Goal: Task Accomplishment & Management: Complete application form

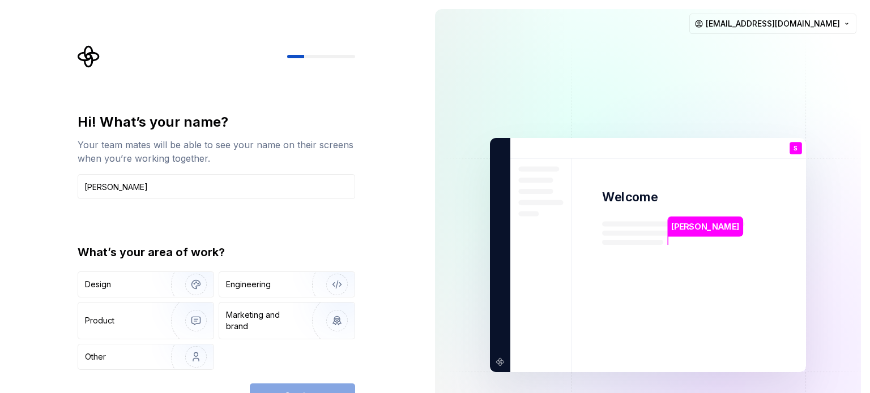
type input "[PERSON_NAME]"
click at [459, 270] on img at bounding box center [647, 255] width 459 height 535
click at [356, 220] on div "Hi! What’s your name? Your team mates will be able to see your name on their sc…" at bounding box center [220, 226] width 298 height 363
click at [127, 189] on input "[PERSON_NAME]" at bounding box center [216, 186] width 277 height 25
click at [135, 288] on div "Design" at bounding box center [120, 284] width 71 height 11
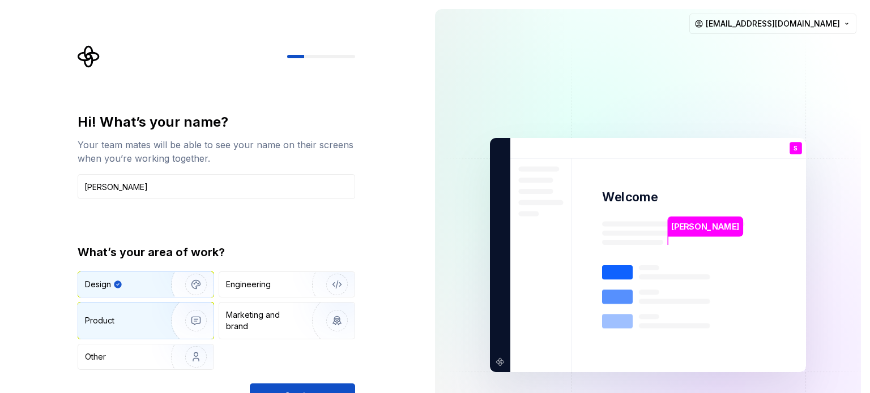
click at [114, 319] on div "Product" at bounding box center [122, 320] width 75 height 11
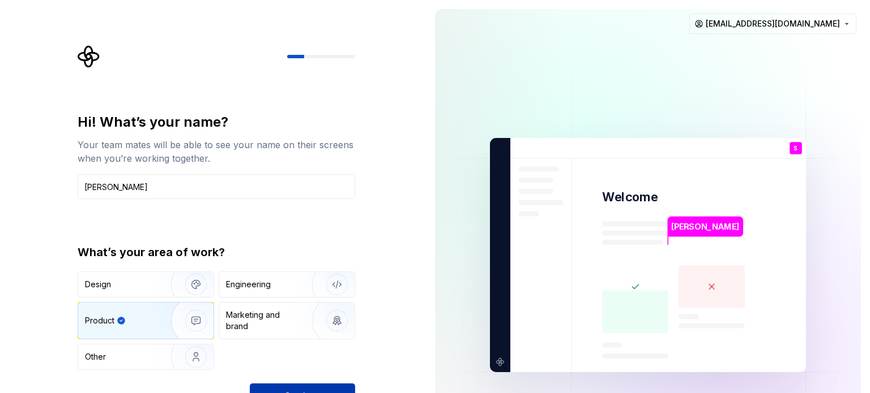
click at [315, 388] on button "Continue" at bounding box center [302, 396] width 105 height 25
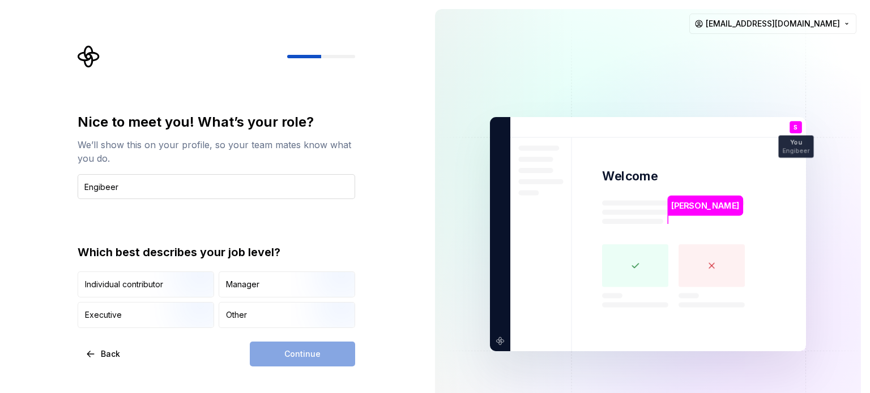
click at [104, 185] on input "Engibeer" at bounding box center [216, 186] width 277 height 25
type input "Engineer"
click at [234, 315] on div "Other" at bounding box center [236, 315] width 21 height 11
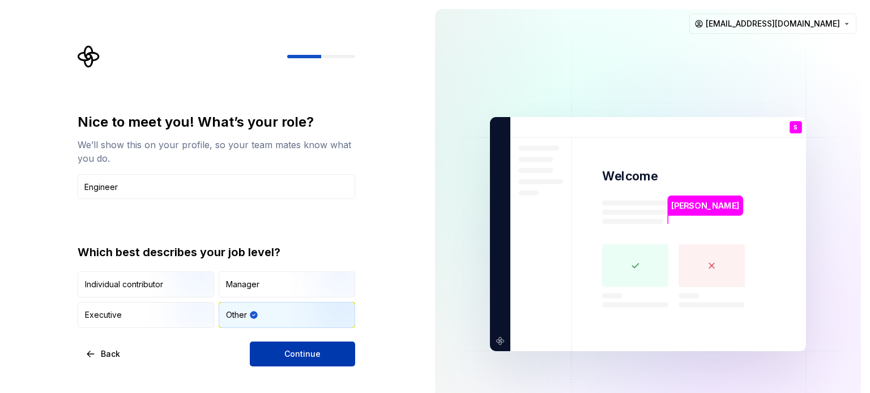
click at [303, 358] on span "Continue" at bounding box center [302, 354] width 36 height 11
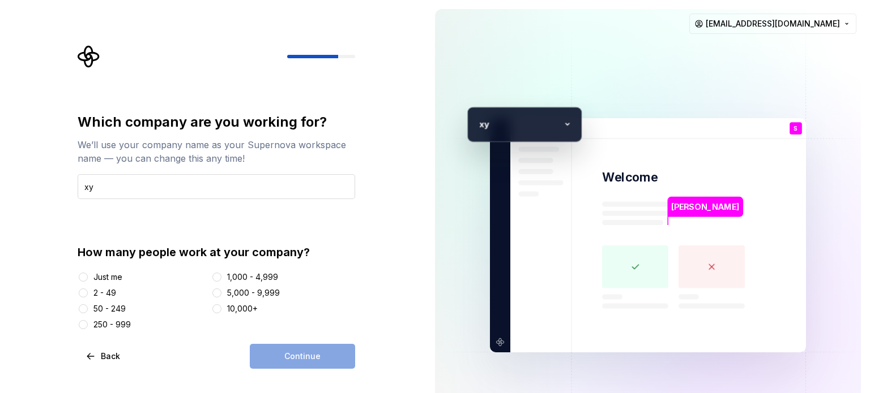
type input "x"
type input "Acceture"
click at [123, 324] on div "250 - 999" at bounding box center [111, 324] width 37 height 11
click at [88, 324] on button "250 - 999" at bounding box center [83, 324] width 9 height 9
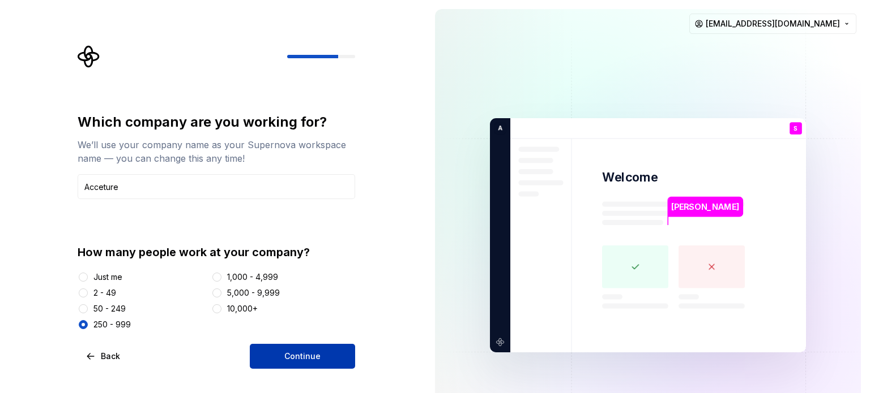
click at [314, 353] on span "Continue" at bounding box center [302, 356] width 36 height 11
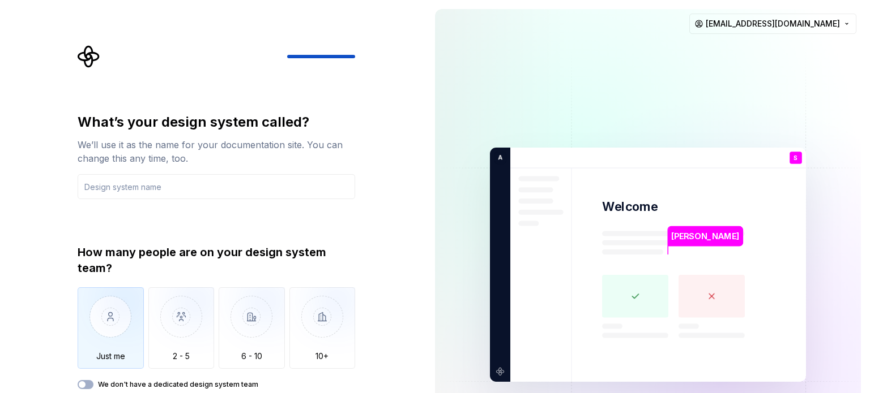
click at [88, 330] on img "button" at bounding box center [111, 326] width 66 height 76
click at [156, 187] on input "text" at bounding box center [216, 186] width 277 height 25
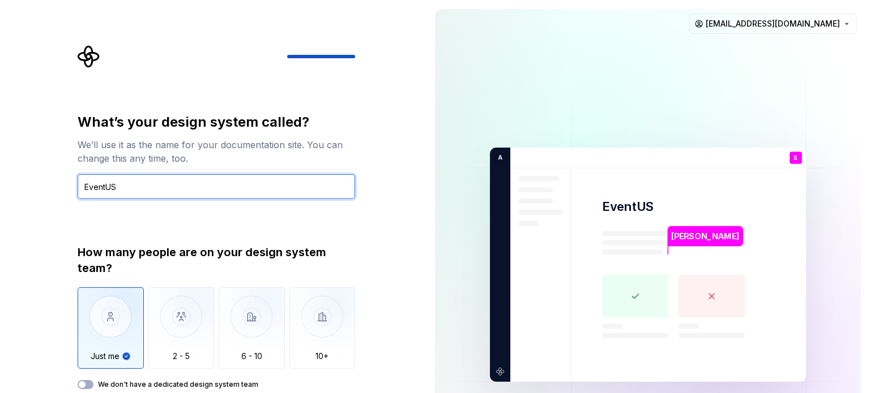
type input "EventUS"
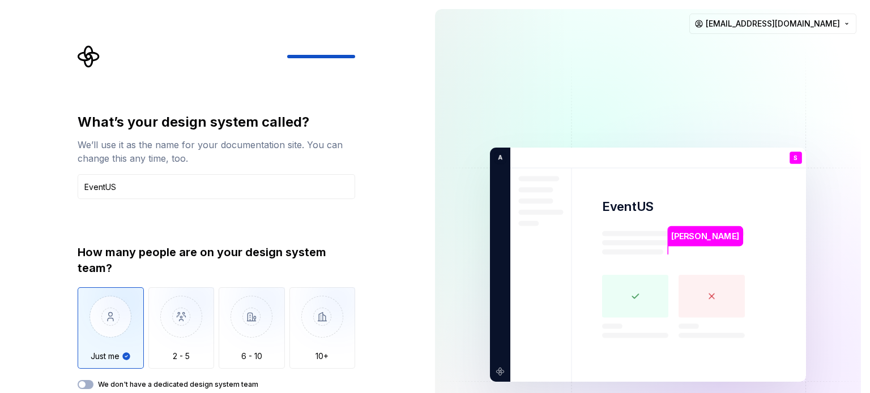
click at [108, 345] on img "button" at bounding box center [111, 326] width 66 height 76
click at [396, 298] on div "What’s your design system called? We’ll use it as the name for your documentati…" at bounding box center [213, 265] width 426 height 530
click at [117, 336] on img "button" at bounding box center [111, 326] width 66 height 76
click at [90, 384] on button "We don't have a dedicated design system team" at bounding box center [86, 384] width 16 height 9
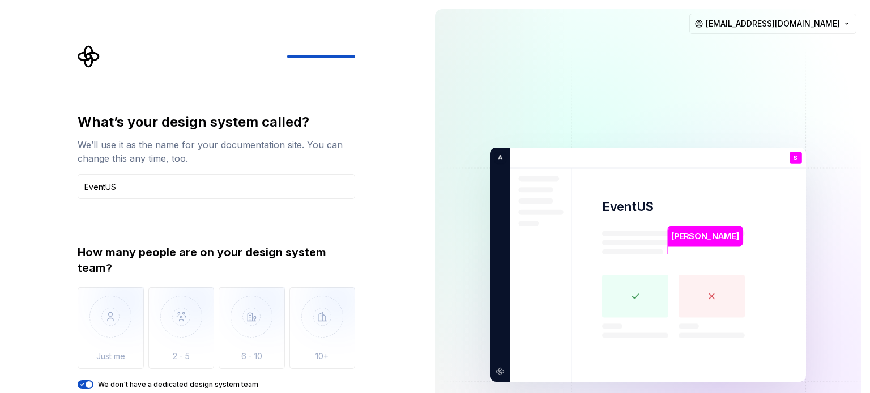
click at [84, 384] on icon "button" at bounding box center [82, 385] width 9 height 7
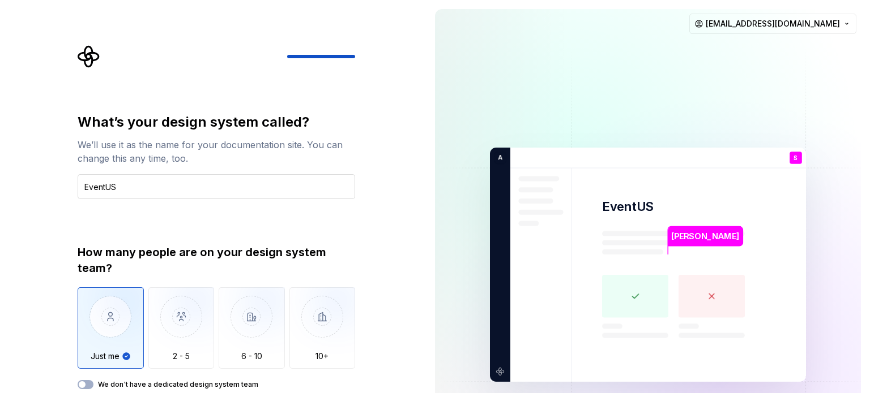
click at [138, 190] on input "EventUS" at bounding box center [216, 186] width 277 height 25
click at [181, 333] on img "button" at bounding box center [181, 326] width 66 height 76
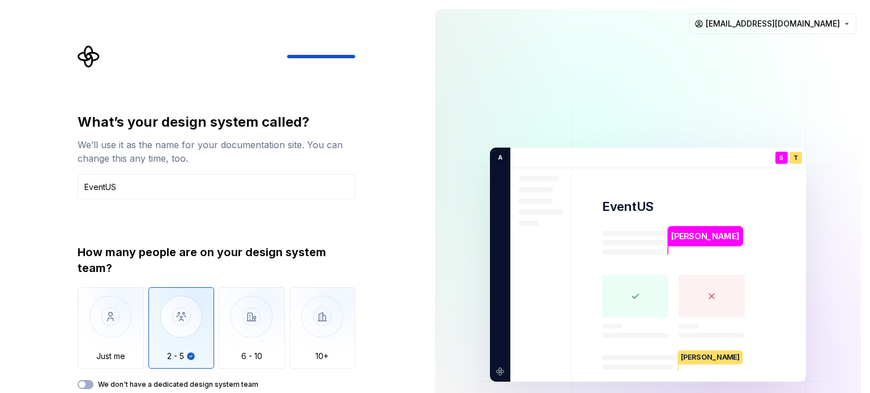
click at [672, 285] on icon at bounding box center [673, 326] width 143 height 102
